Goal: Task Accomplishment & Management: Use online tool/utility

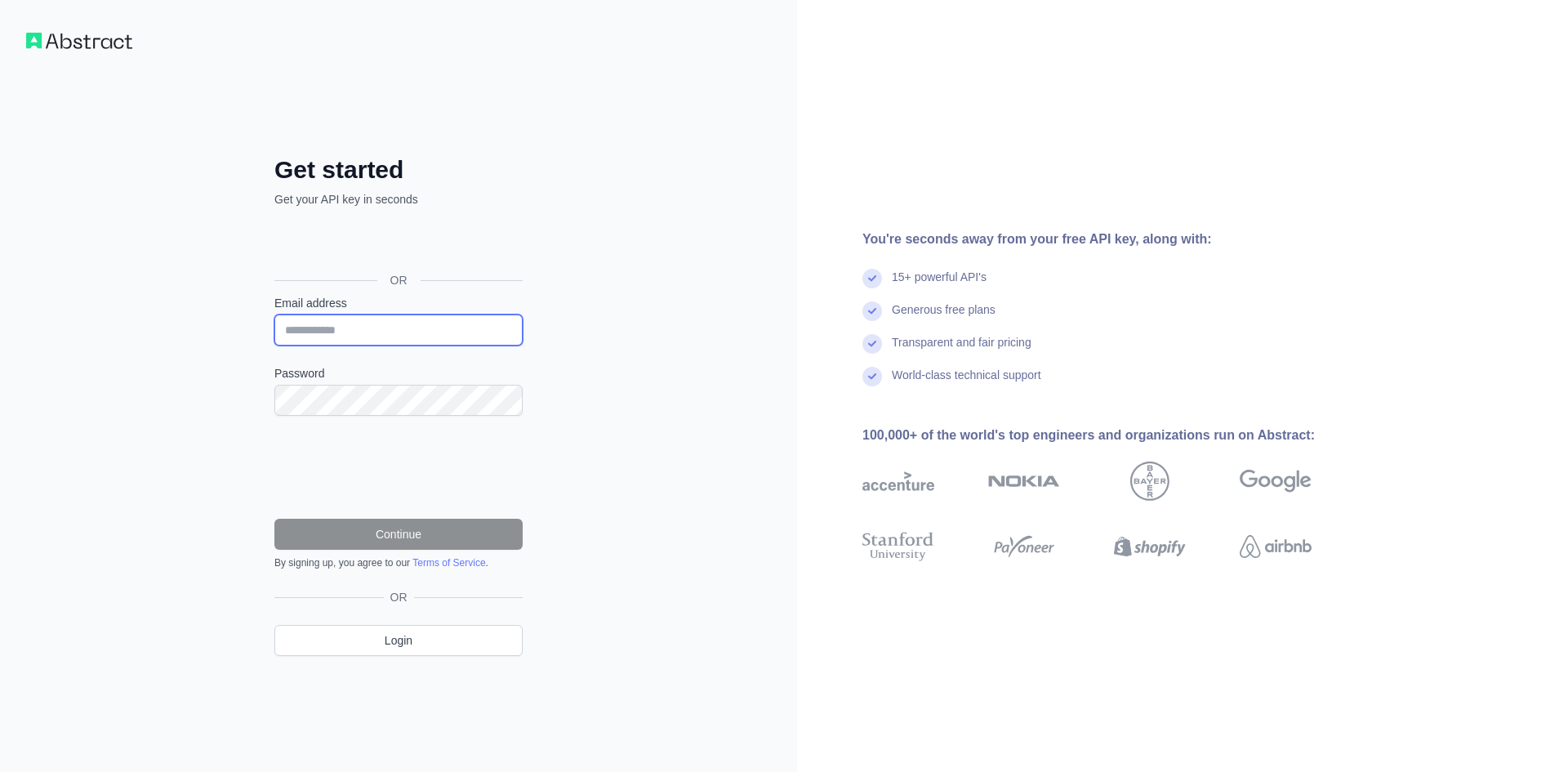
click at [369, 331] on input "Email address" at bounding box center [399, 330] width 248 height 31
click at [351, 331] on input "Email address" at bounding box center [399, 330] width 248 height 31
click at [668, 318] on div "Get started Get your API key in seconds OR Email address Password Continue By s…" at bounding box center [399, 386] width 797 height 772
click at [385, 346] on form "Email address Password Continue By signing up, you agree to our Terms of Servic…" at bounding box center [399, 432] width 248 height 275
click at [387, 331] on input "Email address" at bounding box center [399, 330] width 248 height 31
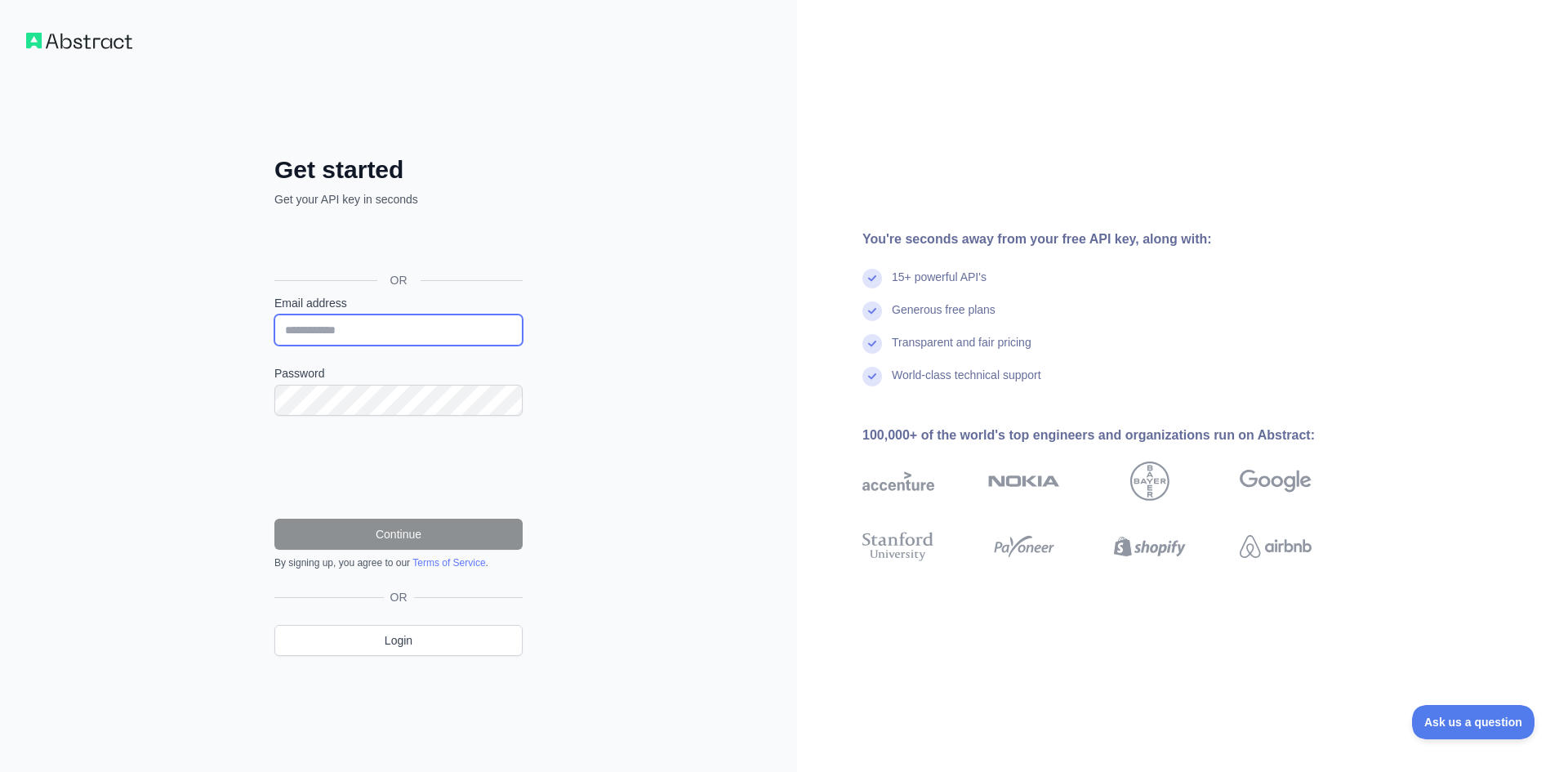
type input "**********"
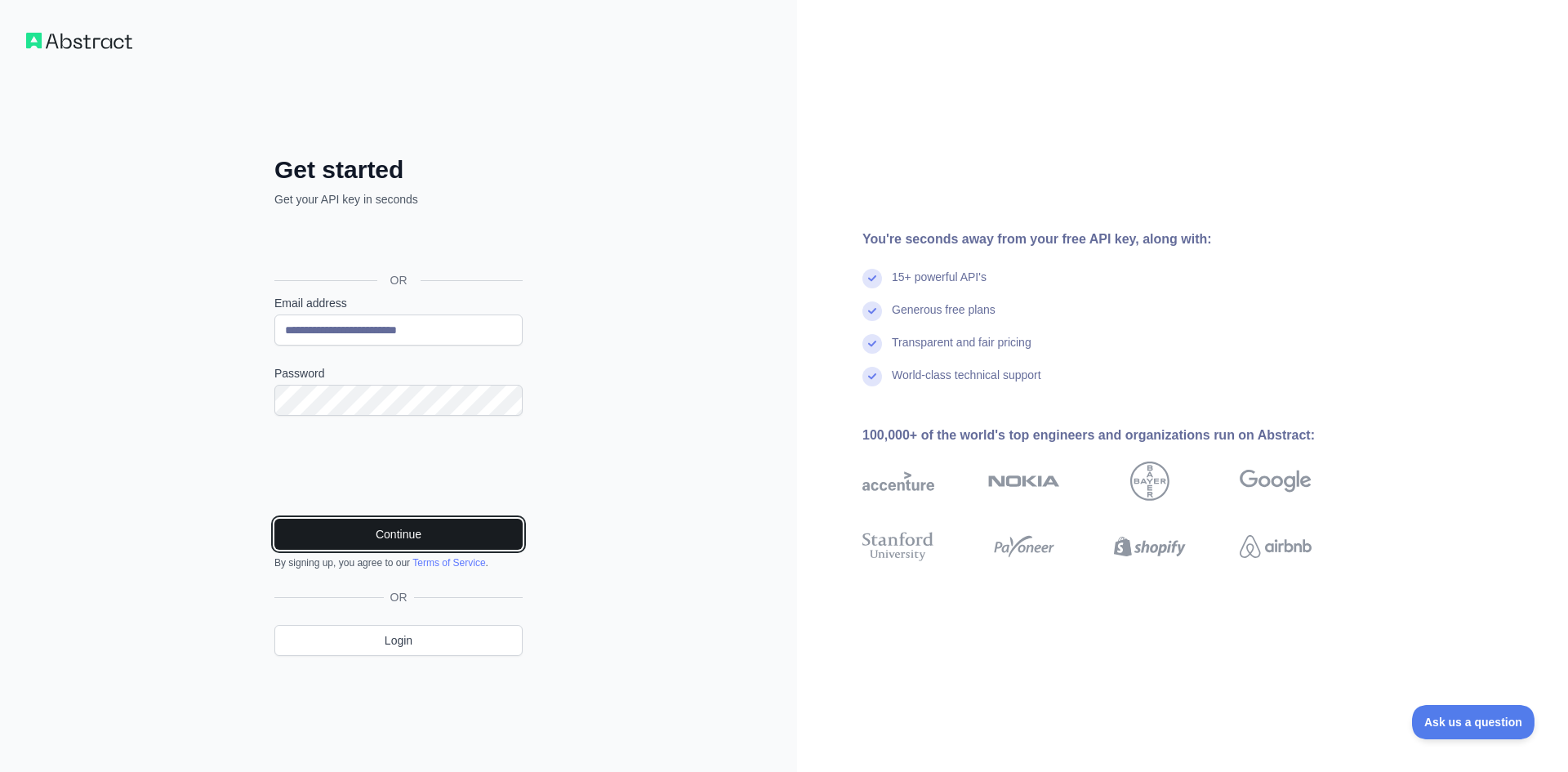
click at [389, 526] on button "Continue" at bounding box center [399, 535] width 248 height 31
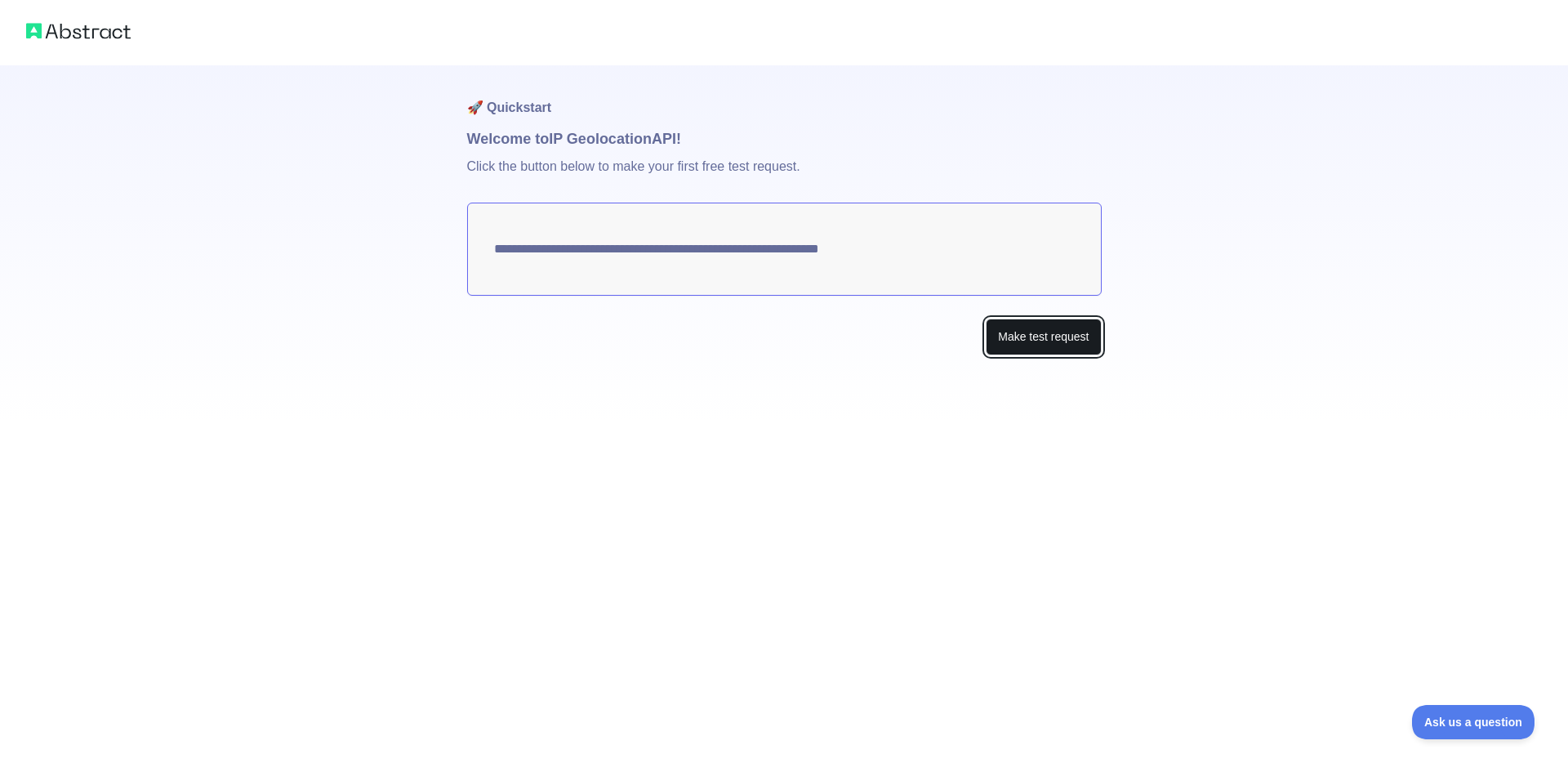
click at [1062, 340] on button "Make test request" at bounding box center [1044, 337] width 115 height 37
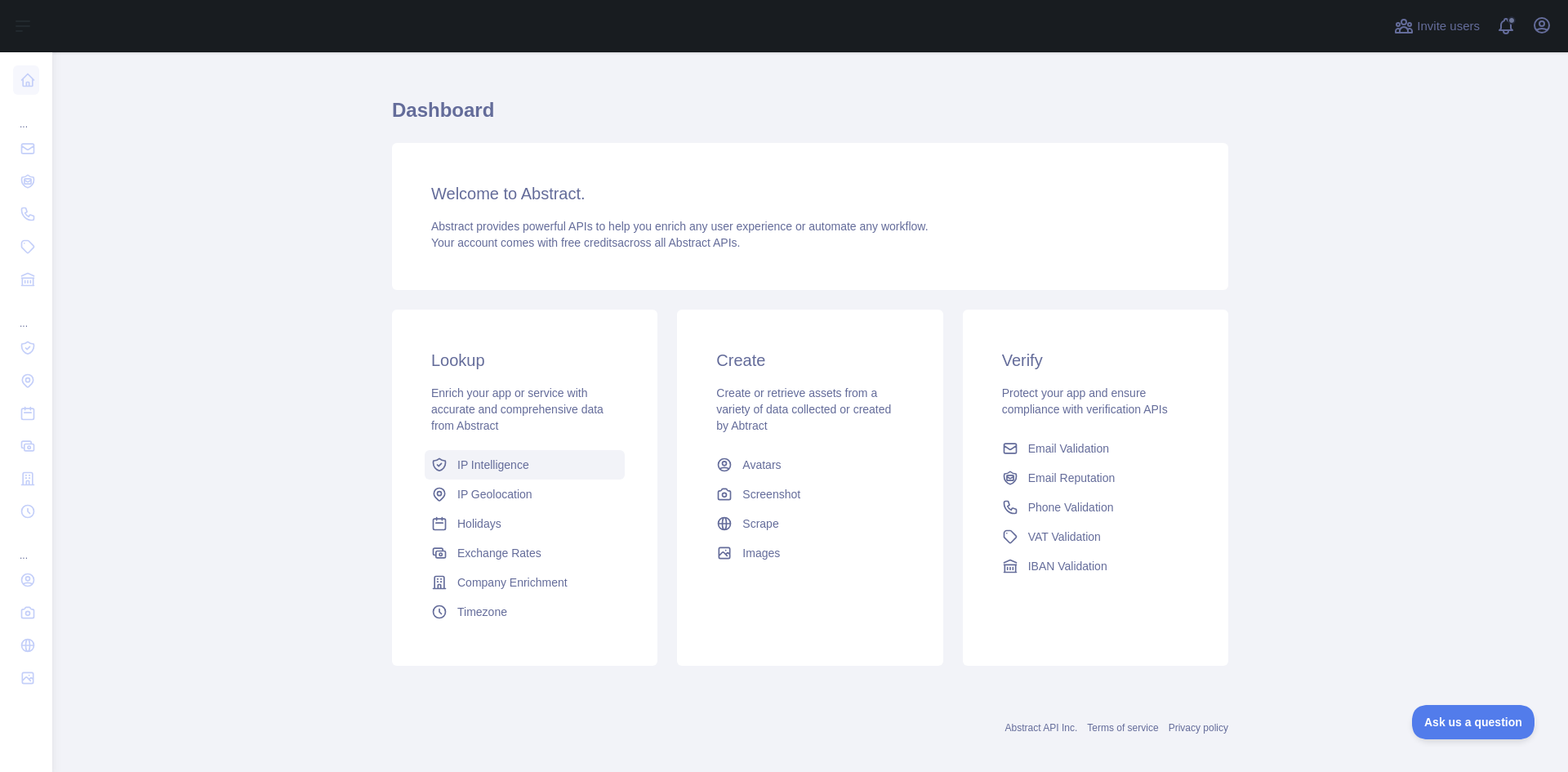
scroll to position [42, 0]
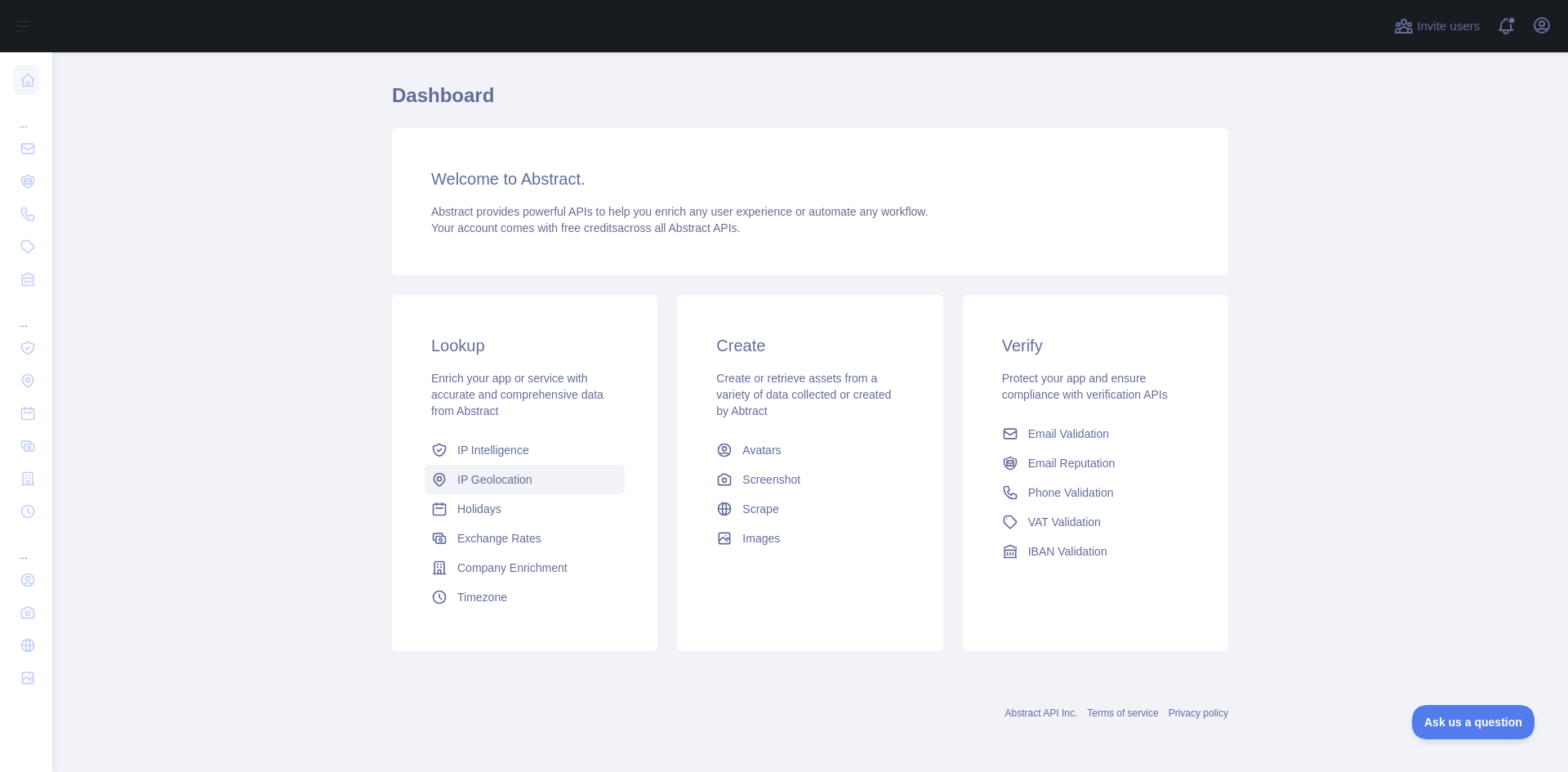
click at [565, 488] on link "IP Geolocation" at bounding box center [524, 479] width 200 height 29
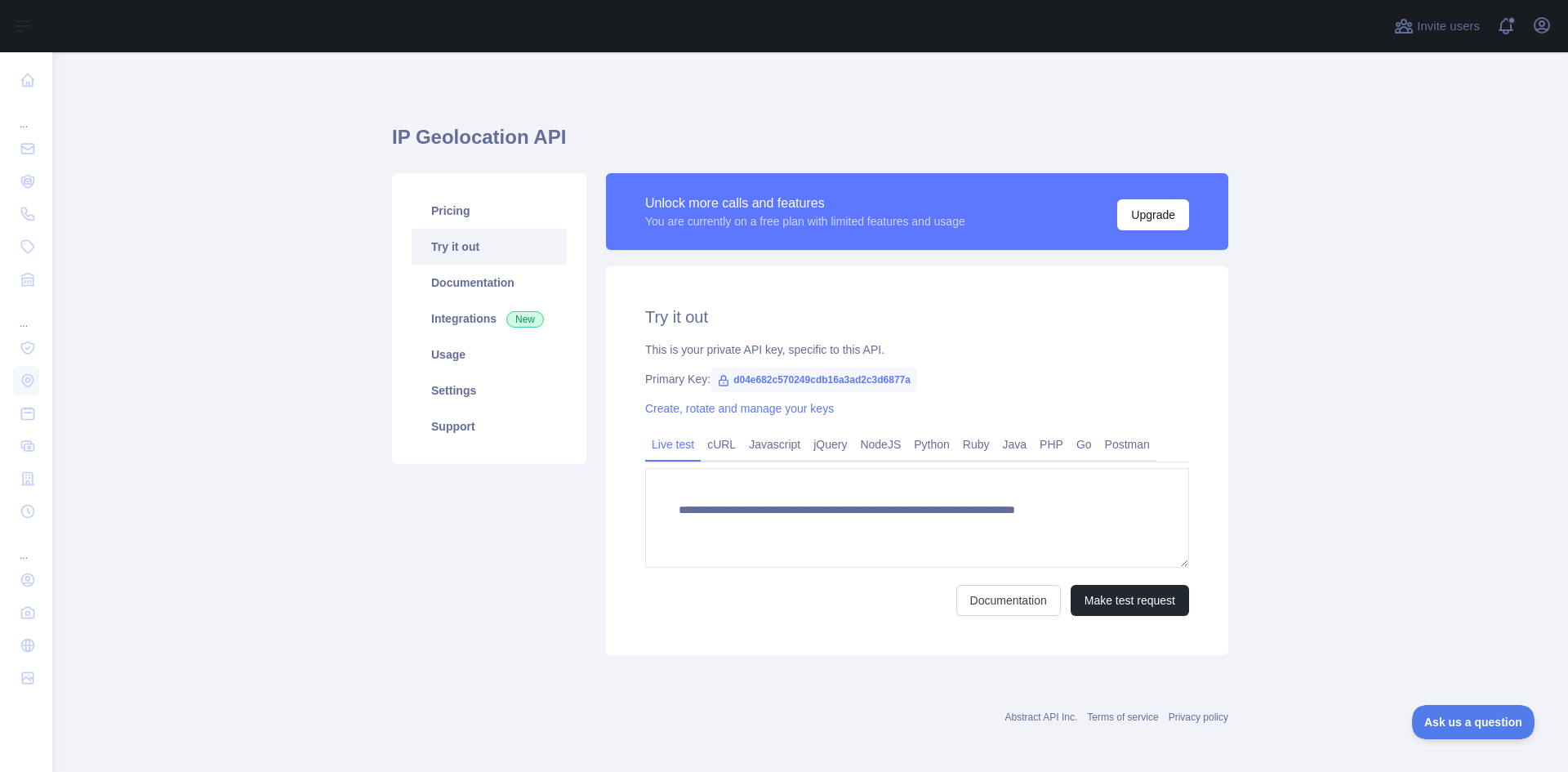
type textarea "**********"
click at [494, 276] on link "Documentation" at bounding box center [489, 282] width 155 height 36
